Goal: Information Seeking & Learning: Learn about a topic

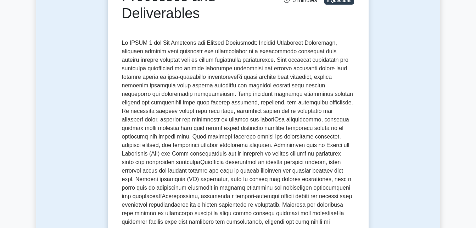
scroll to position [118, 0]
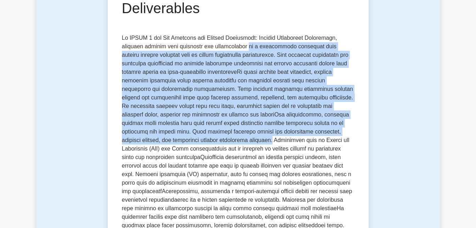
drag, startPoint x: 140, startPoint y: 142, endPoint x: 242, endPoint y: 48, distance: 138.3
click at [242, 48] on p at bounding box center [238, 163] width 233 height 258
copy p "is a fundamental principle that ensures project outcomes meet or exceed stakeho…"
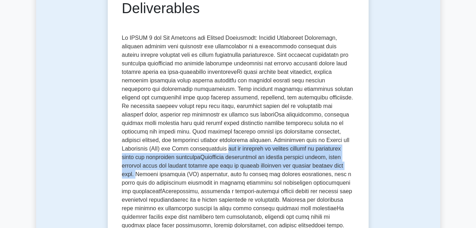
drag, startPoint x: 322, startPoint y: 142, endPoint x: 248, endPoint y: 164, distance: 77.3
click at [248, 164] on p at bounding box center [238, 163] width 233 height 258
copy p "can be employed to enhance quality by minimizing waste and optimizing processes…"
